Goal: Contribute content: Add original content to the website for others to see

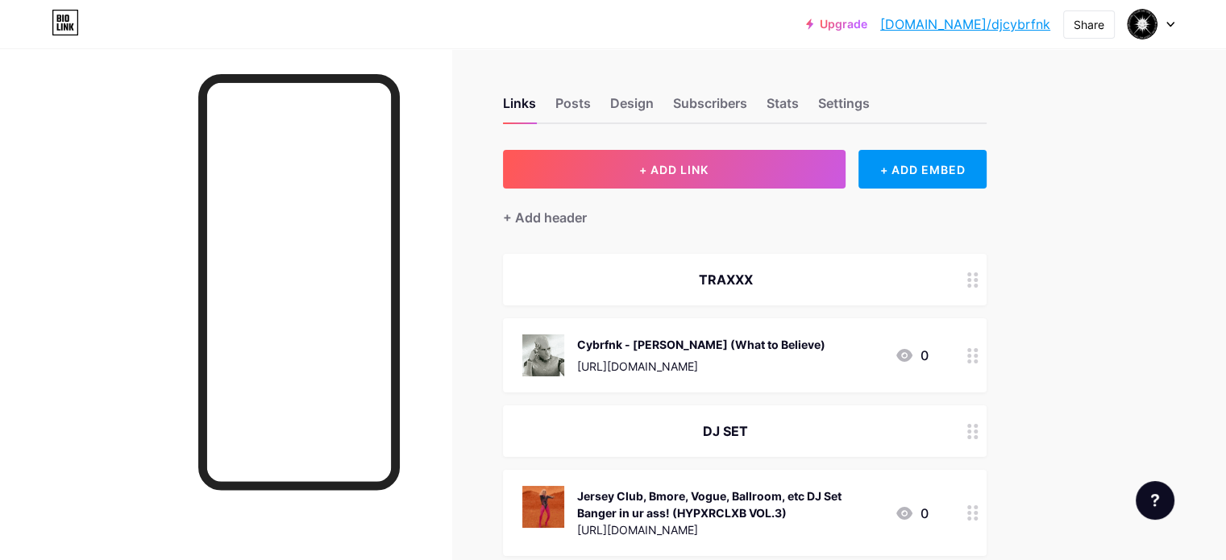
click at [825, 351] on div "Cybrfnk - [PERSON_NAME] (What to Believe)" at bounding box center [701, 344] width 248 height 17
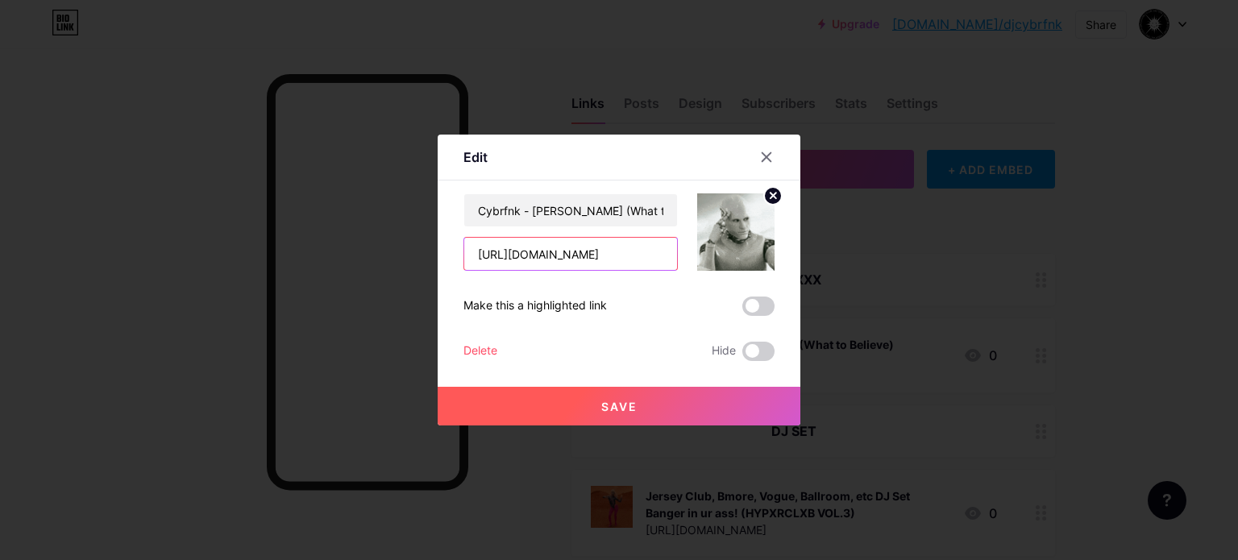
click at [613, 252] on input "[URL][DOMAIN_NAME]" at bounding box center [570, 254] width 213 height 32
paste input "[DOMAIN_NAME][URL]"
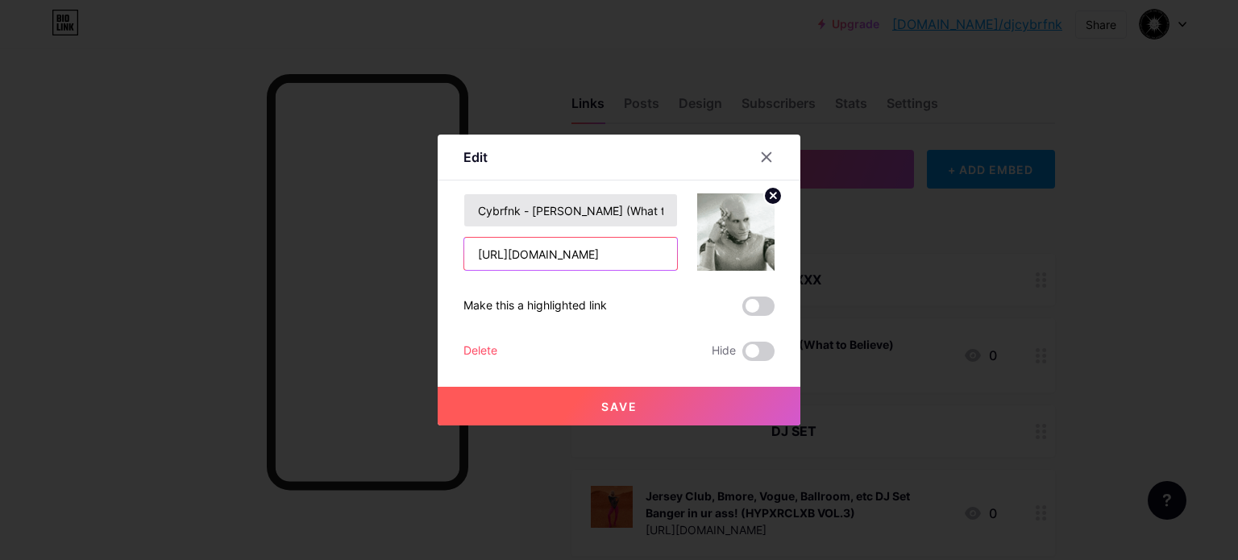
type input "[URL][DOMAIN_NAME]"
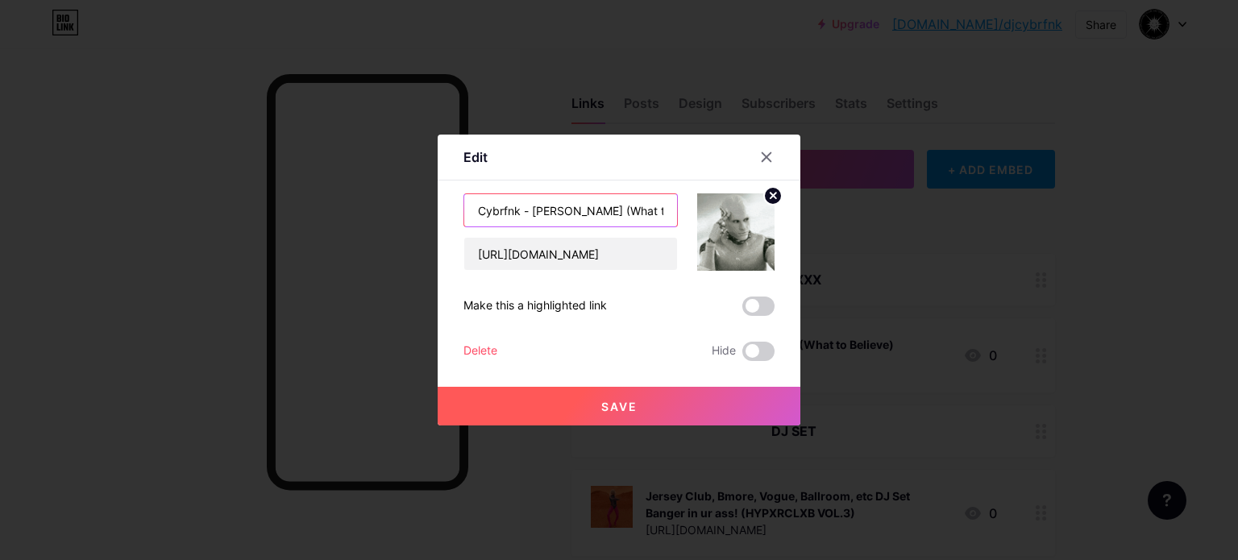
scroll to position [0, 0]
click at [574, 209] on input "Cybrfnk - [PERSON_NAME] (What to Believe)" at bounding box center [570, 210] width 213 height 32
drag, startPoint x: 589, startPoint y: 212, endPoint x: 703, endPoint y: 210, distance: 113.7
click at [703, 210] on div "Cybrfnk - [PERSON_NAME] (What to Believe) [URL][DOMAIN_NAME]" at bounding box center [618, 231] width 311 height 77
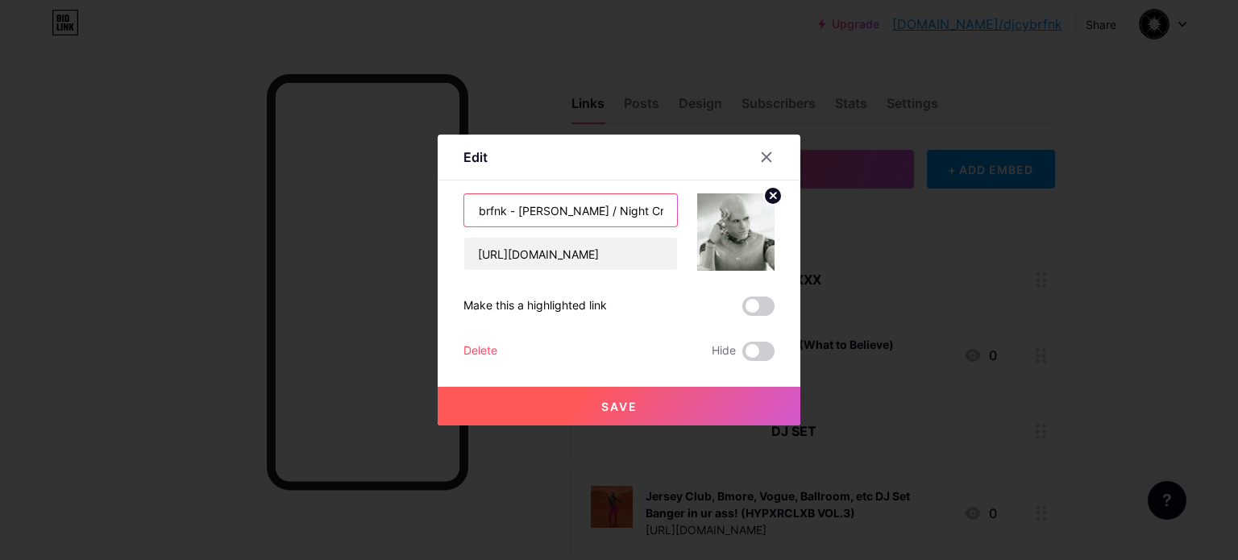
scroll to position [0, 21]
type input "Cybrfnk - [PERSON_NAME] / Night Crawler EP"
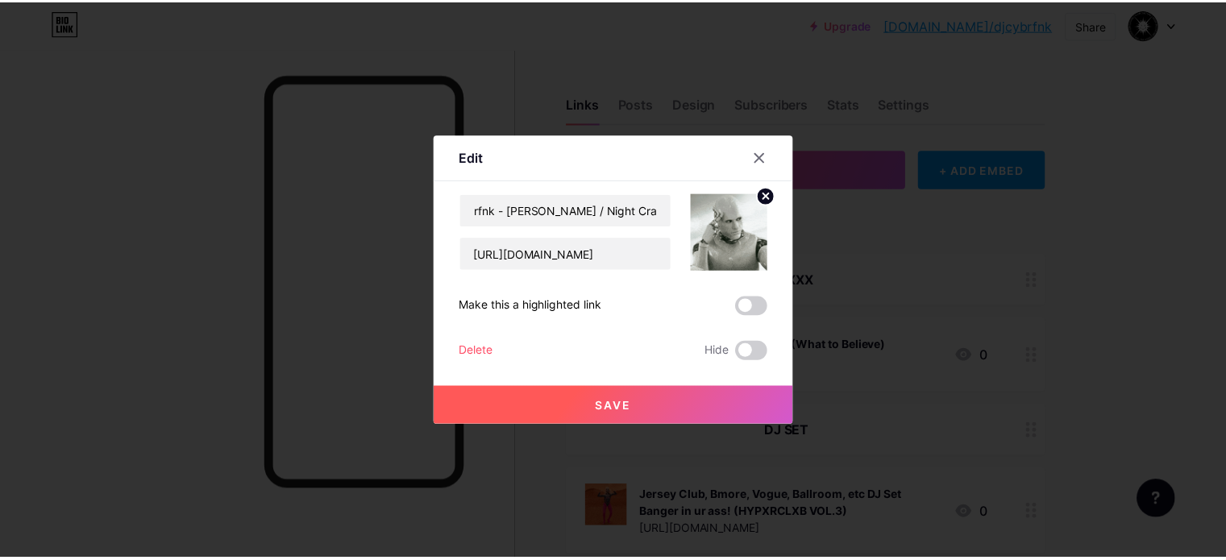
scroll to position [0, 0]
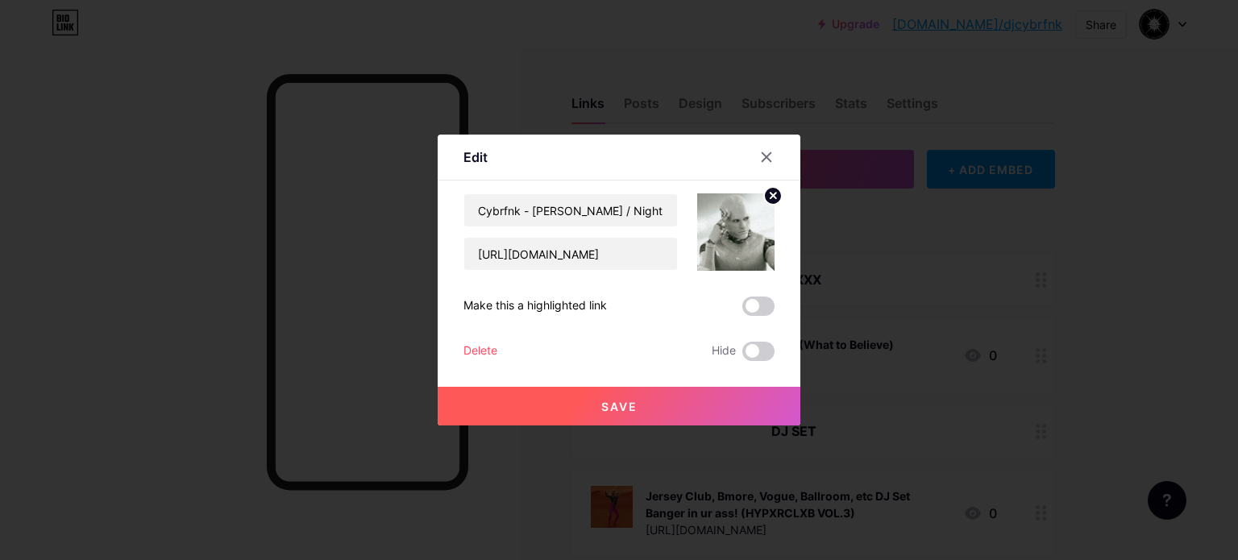
click at [629, 409] on span "Save" at bounding box center [619, 407] width 36 height 14
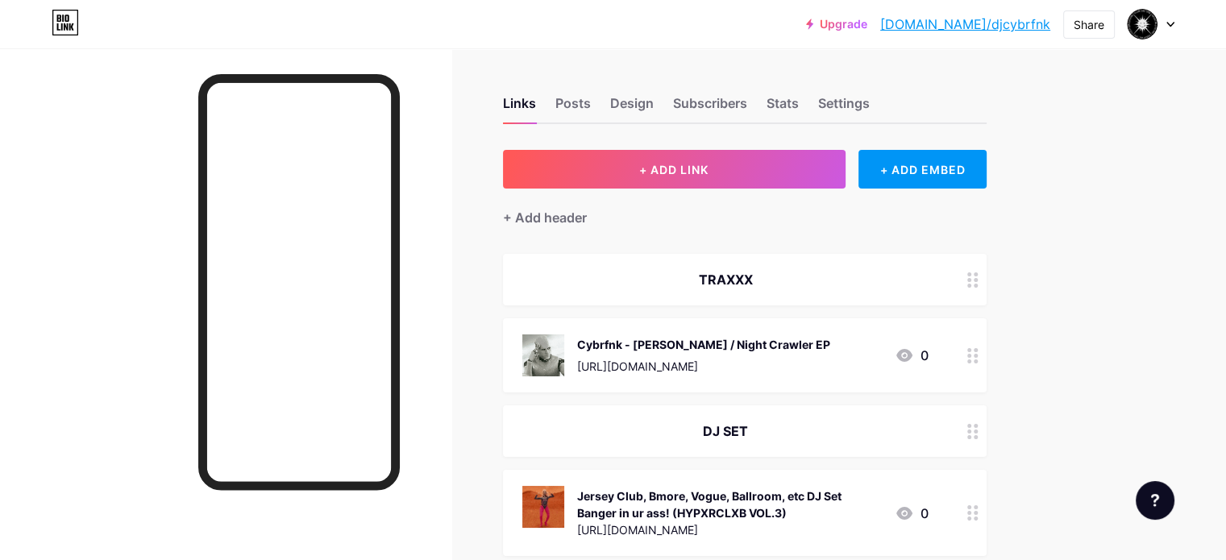
click at [1007, 31] on link "[DOMAIN_NAME]/djcybrfnk" at bounding box center [965, 24] width 170 height 19
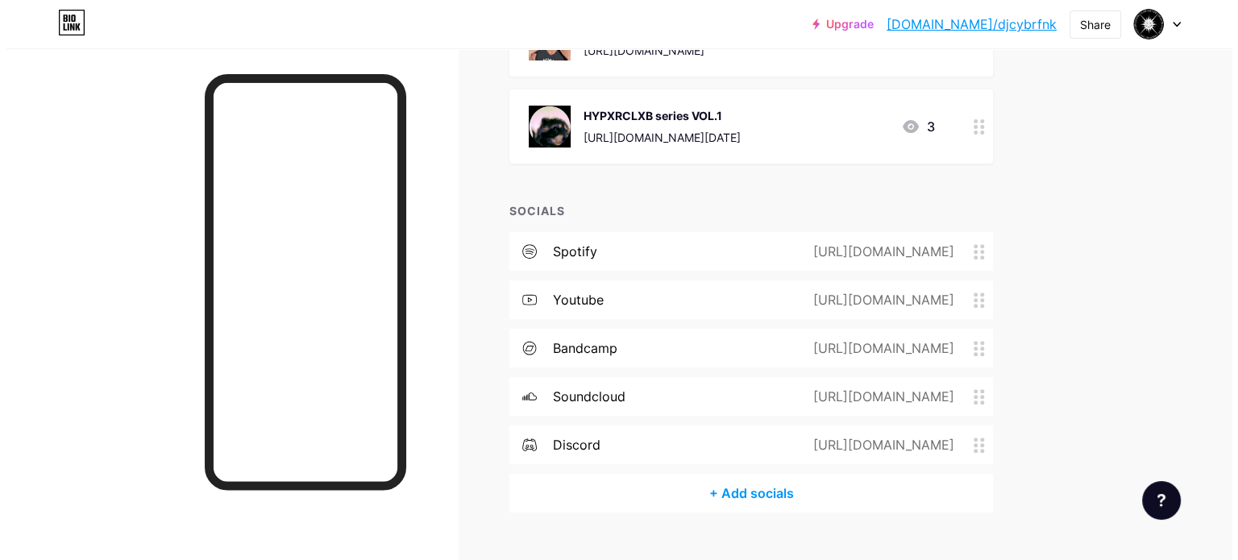
scroll to position [598, 0]
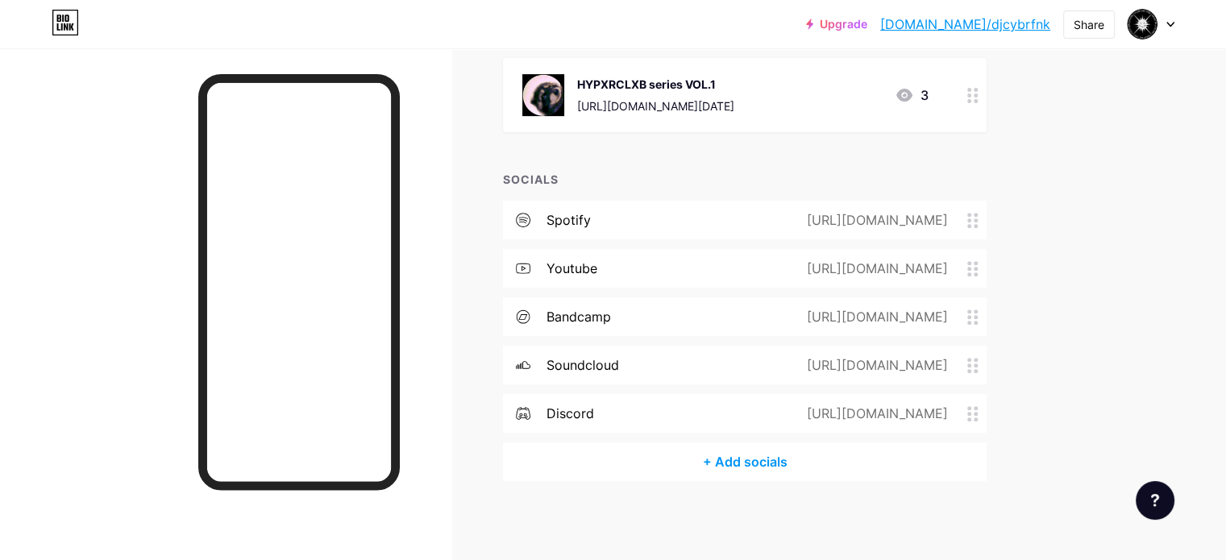
click at [839, 218] on div "[URL][DOMAIN_NAME]" at bounding box center [874, 219] width 186 height 19
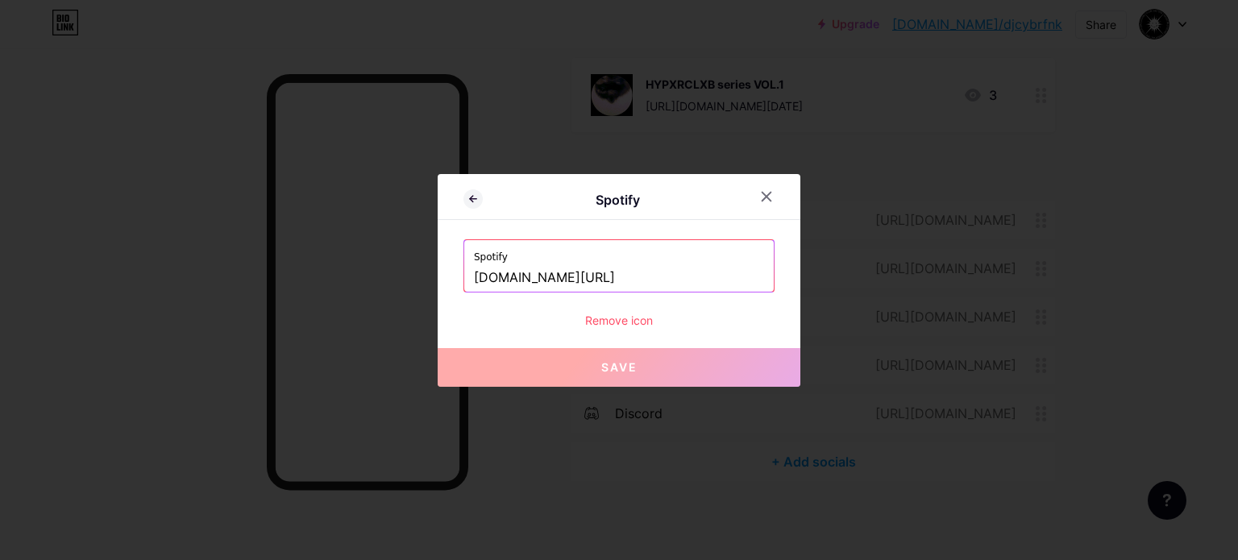
click at [592, 276] on input "[DOMAIN_NAME][URL]" at bounding box center [619, 277] width 290 height 27
paste input "[URL][DOMAIN_NAME]"
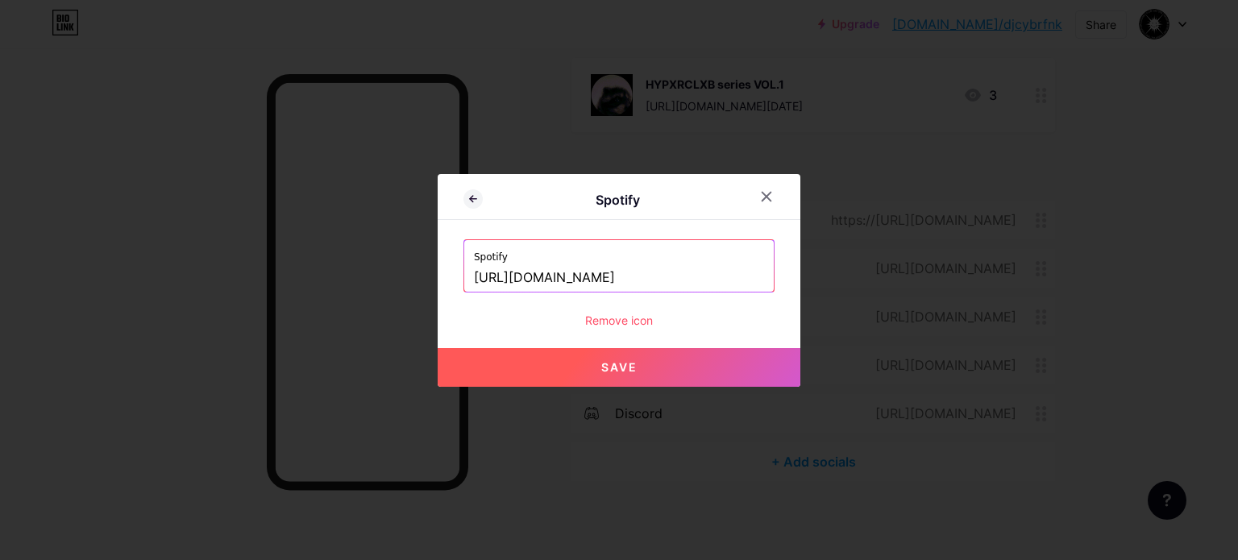
scroll to position [0, 254]
type input "[URL][DOMAIN_NAME]"
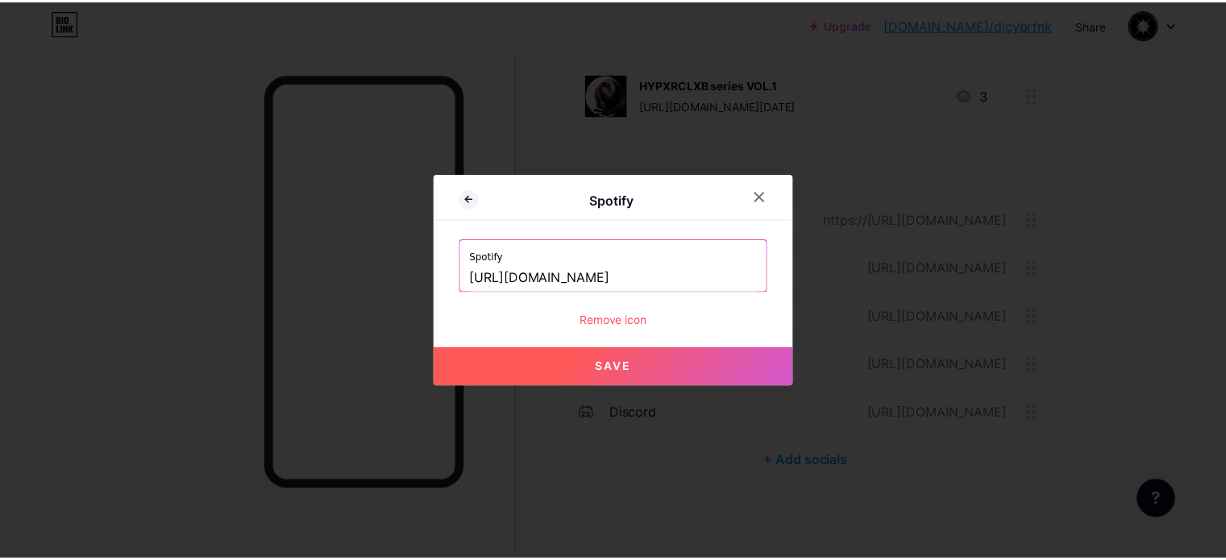
scroll to position [0, 0]
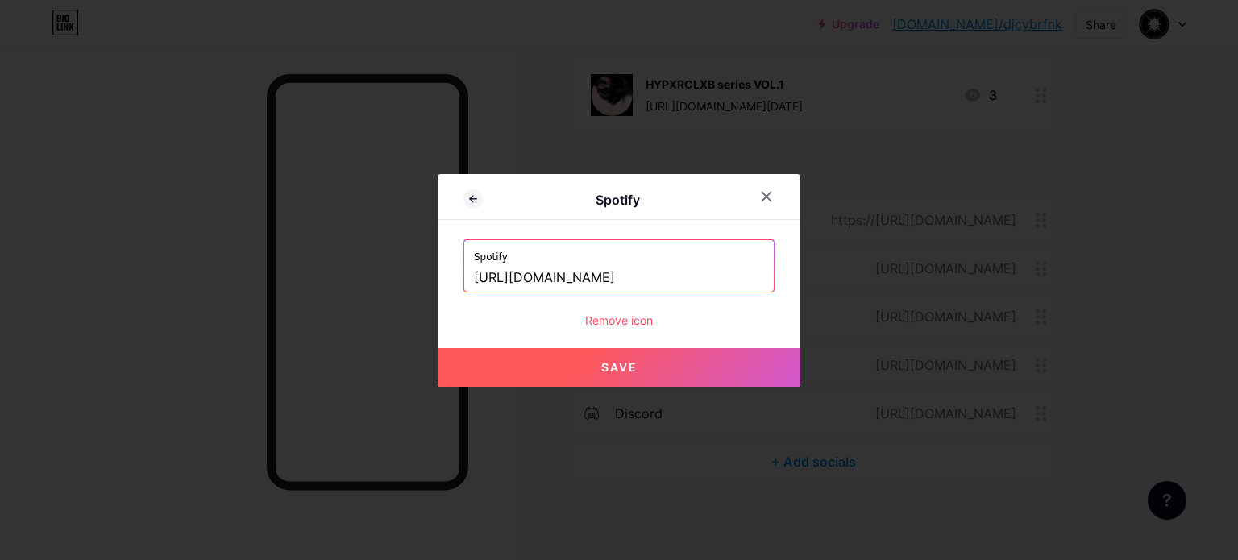
click at [629, 375] on button "Save" at bounding box center [619, 367] width 363 height 39
